Goal: Find specific page/section: Find specific page/section

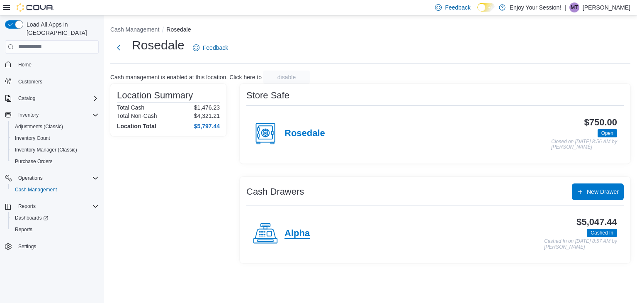
click at [295, 235] on h4 "Alpha" at bounding box center [297, 233] width 25 height 11
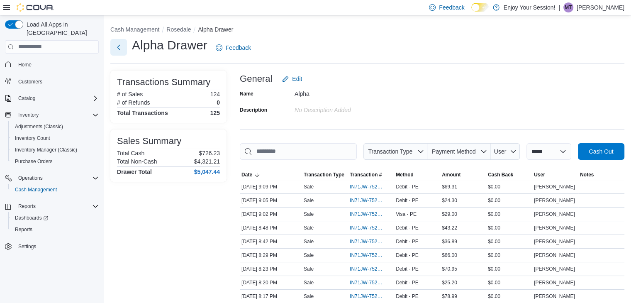
click at [120, 47] on button "Next" at bounding box center [118, 47] width 17 height 17
